Goal: Communication & Community: Ask a question

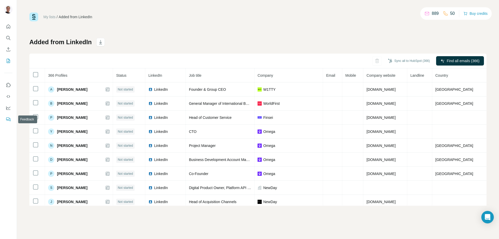
click at [6, 117] on icon "Feedback" at bounding box center [7, 118] width 3 height 3
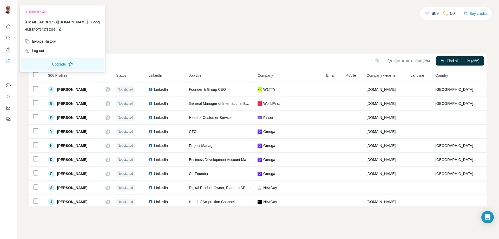
click at [6, 8] on img at bounding box center [8, 9] width 8 height 8
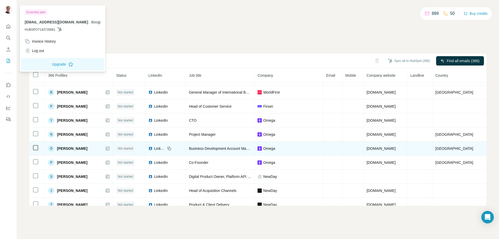
scroll to position [17, 0]
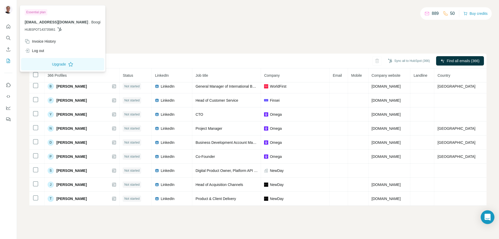
click at [485, 220] on icon "Open Intercom Messenger" at bounding box center [487, 217] width 7 height 7
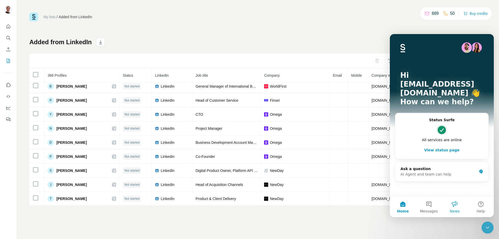
scroll to position [0, 0]
click at [429, 203] on button "Messages" at bounding box center [429, 206] width 26 height 21
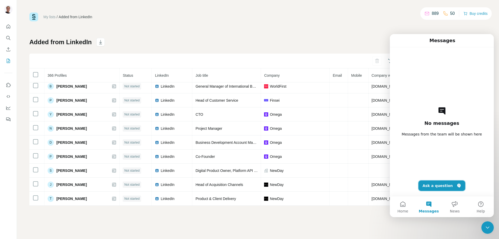
click at [431, 181] on button "Ask a question" at bounding box center [441, 185] width 47 height 10
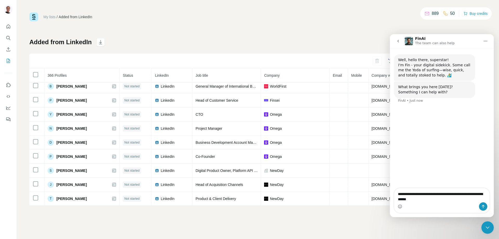
type textarea "**********"
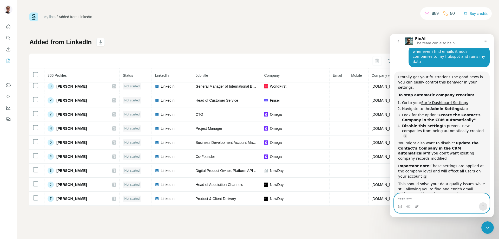
scroll to position [65, 0]
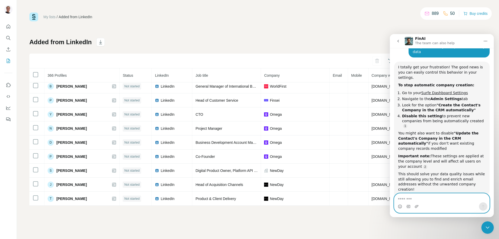
click at [412, 195] on textarea "Message…" at bounding box center [441, 197] width 95 height 9
type textarea "**********"
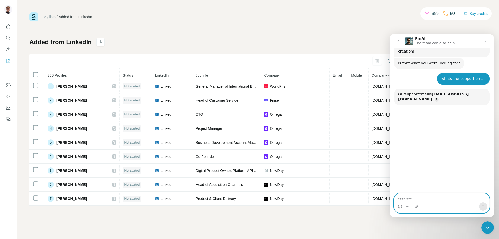
scroll to position [205, 0]
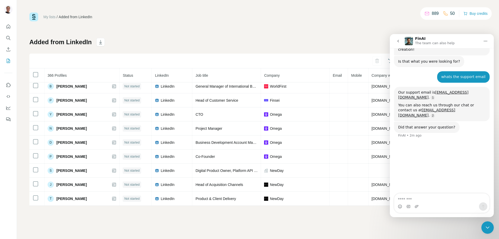
click at [489, 228] on icon "Close Intercom Messenger" at bounding box center [487, 227] width 6 height 6
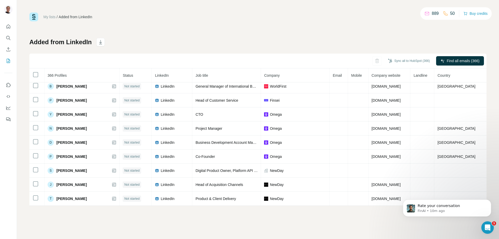
scroll to position [227, 0]
